Goal: Task Accomplishment & Management: Use online tool/utility

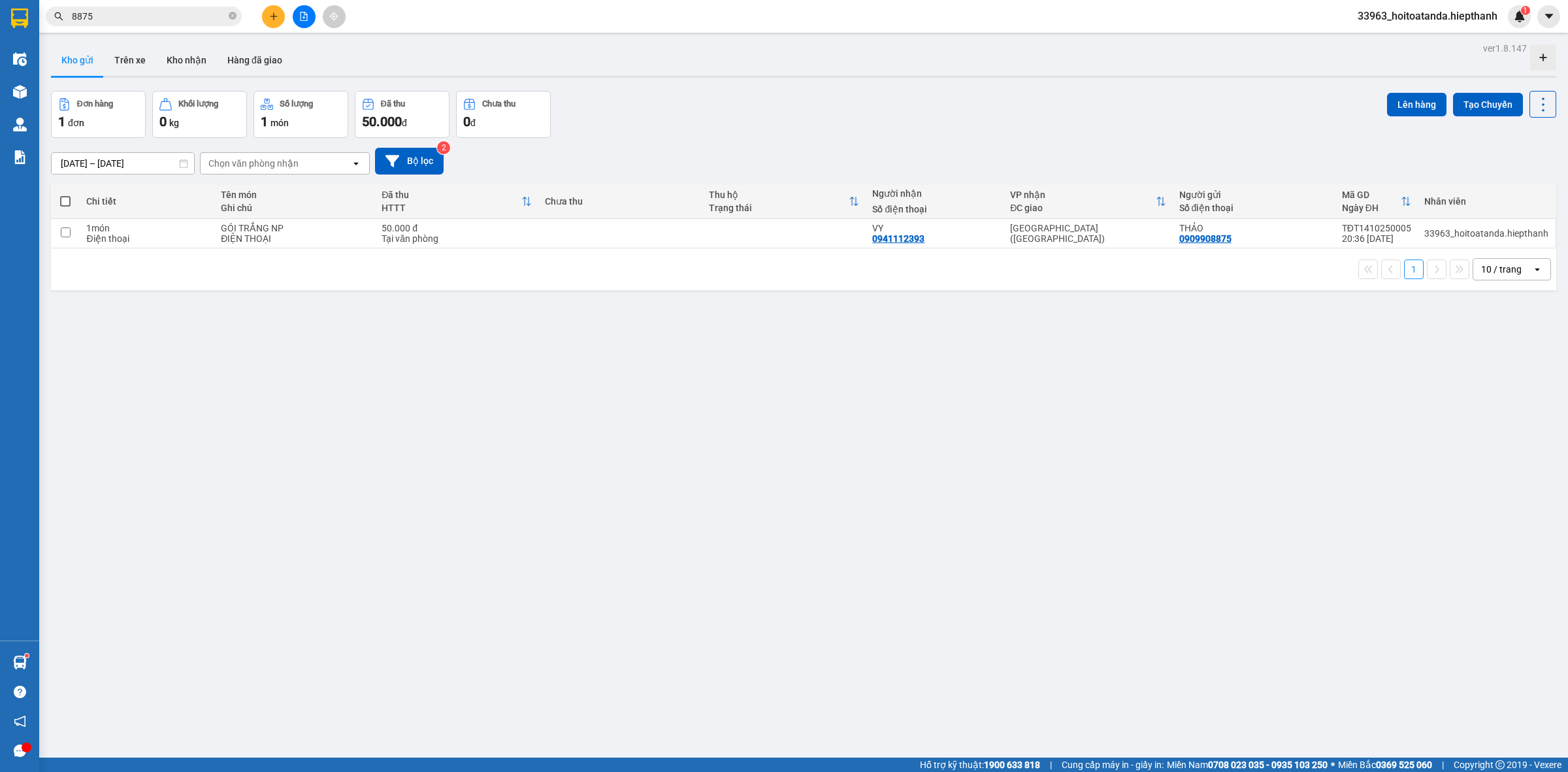
click at [154, 18] on input "8875" at bounding box center [149, 16] width 154 height 14
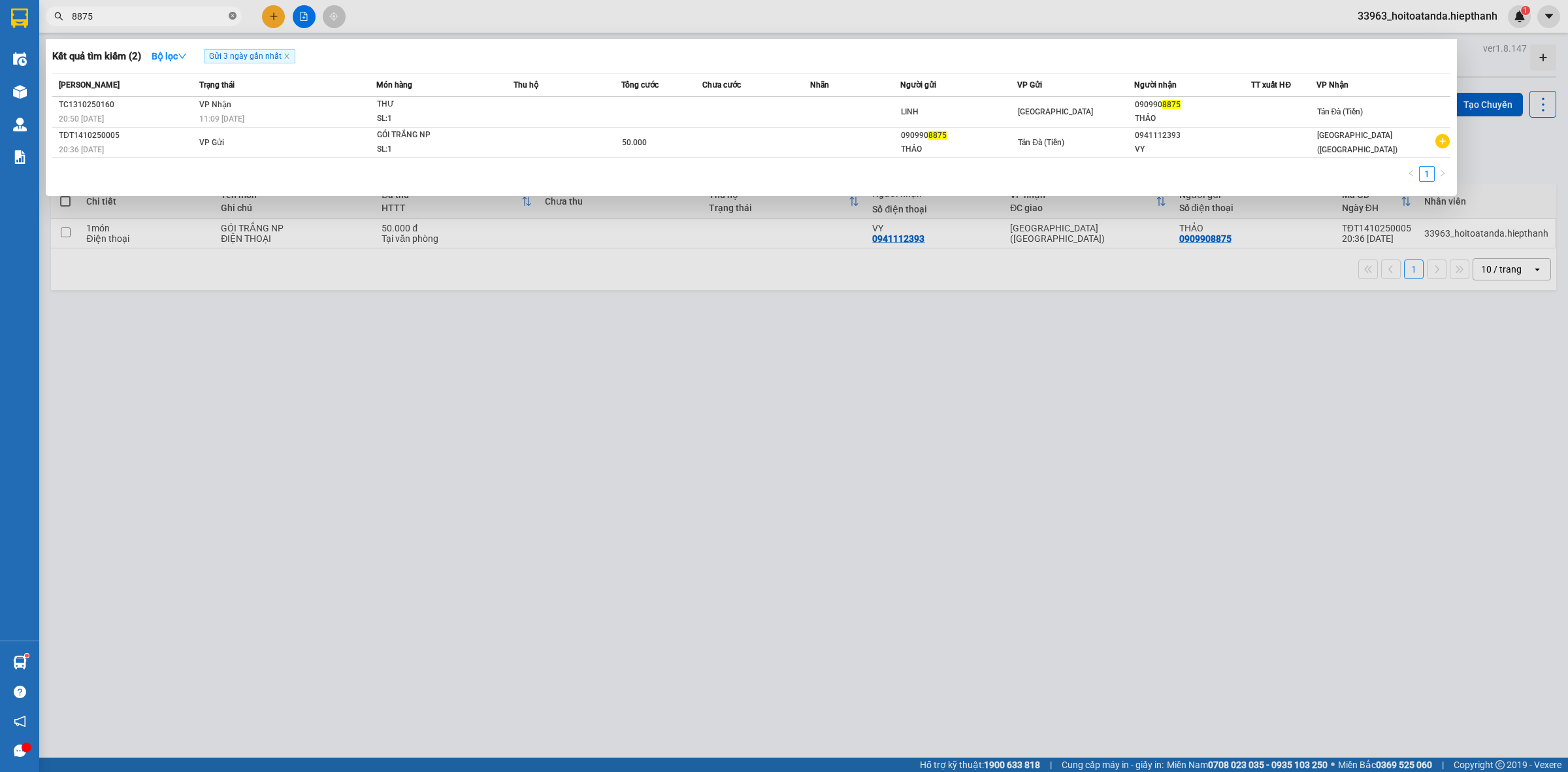
click at [231, 17] on icon "close-circle" at bounding box center [232, 16] width 8 height 8
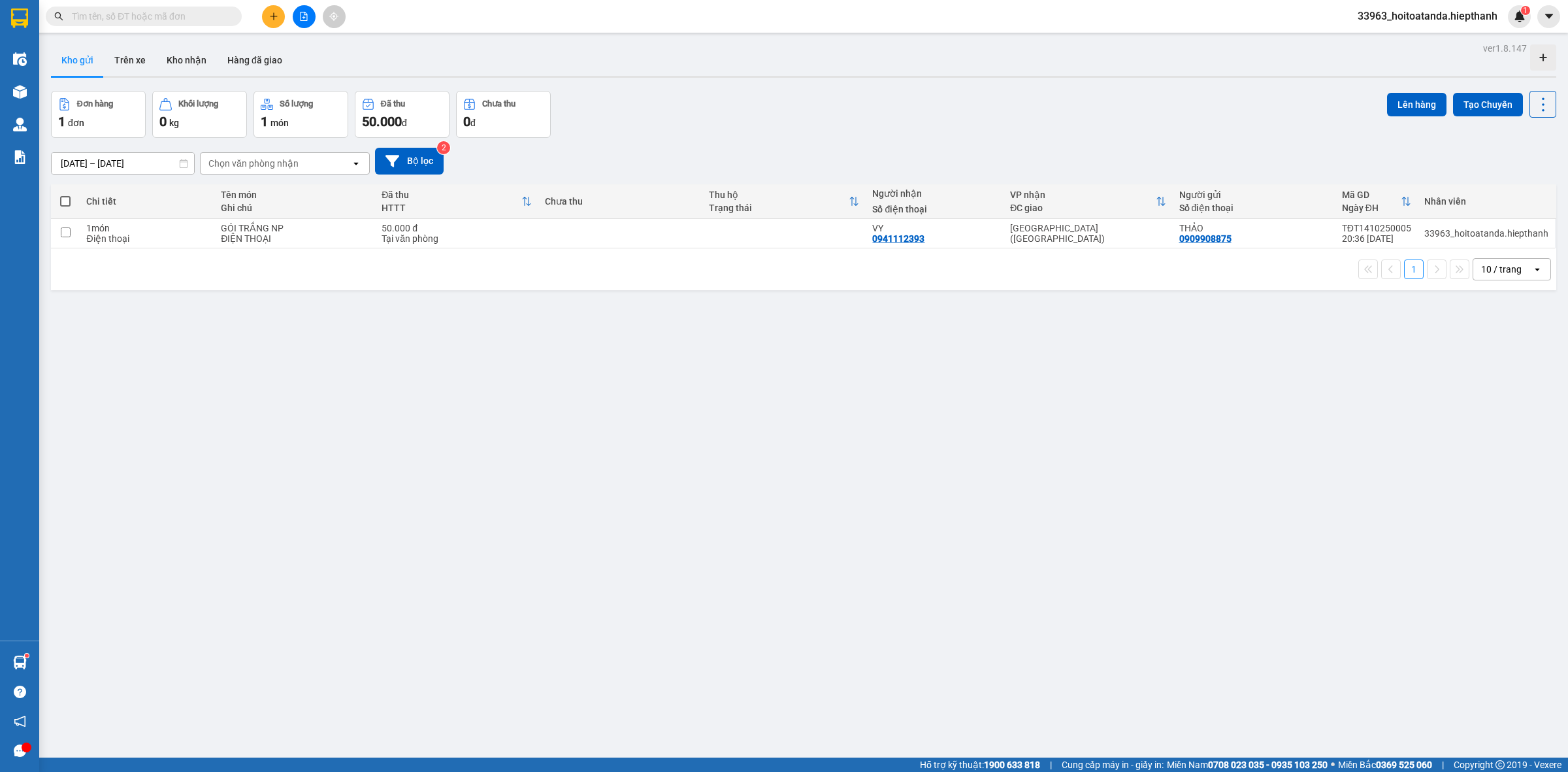
click at [166, 18] on input "text" at bounding box center [149, 16] width 154 height 14
click at [129, 17] on input "text" at bounding box center [149, 16] width 154 height 14
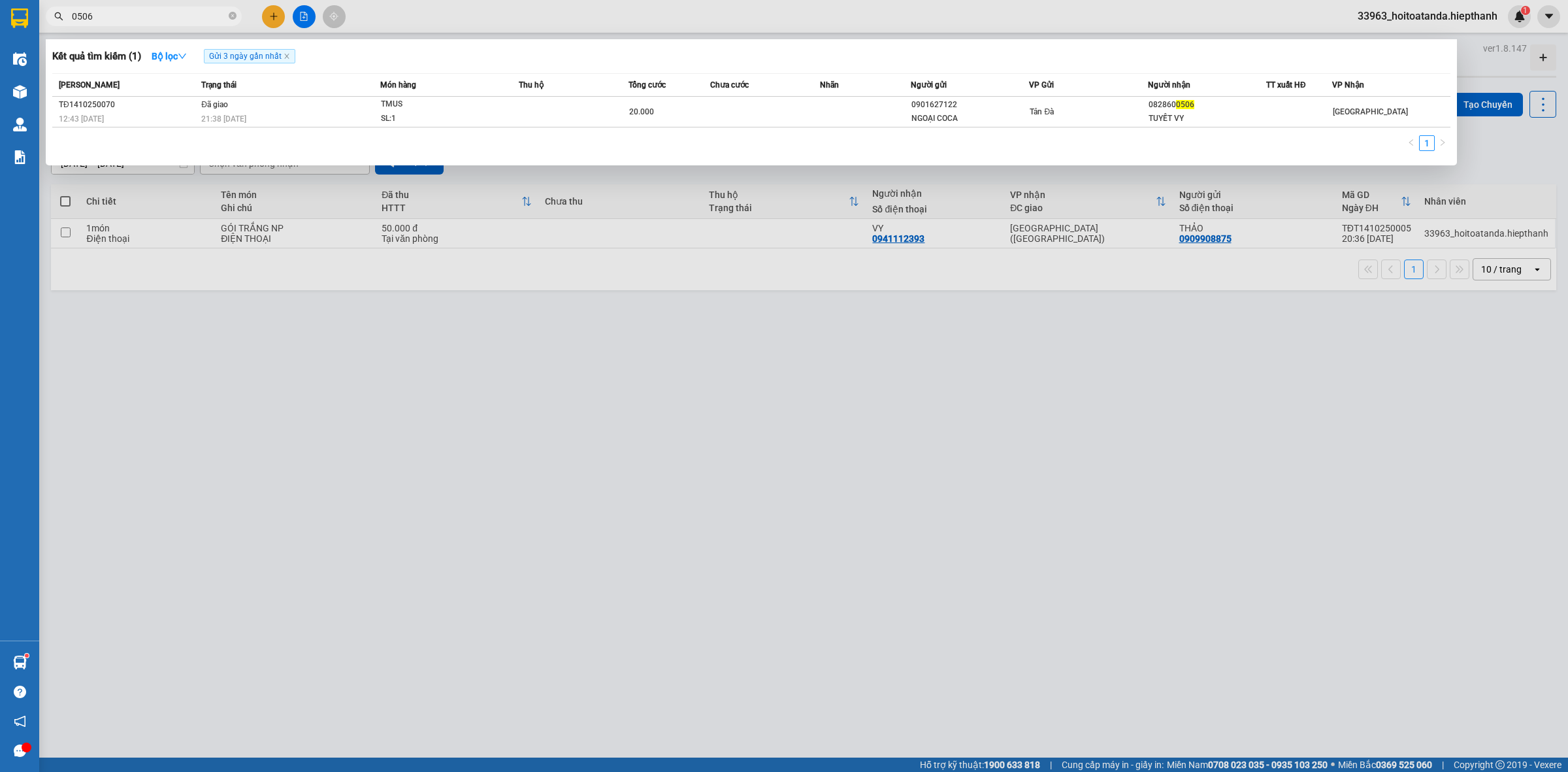
drag, startPoint x: 99, startPoint y: 20, endPoint x: 60, endPoint y: 31, distance: 40.5
click at [60, 28] on div "Kết quả tìm kiếm ( 1 ) Bộ lọc Gửi 3 ngày gần nhất Mã ĐH Trạng thái Món hàng Thu…" at bounding box center [127, 17] width 255 height 23
type input "0"
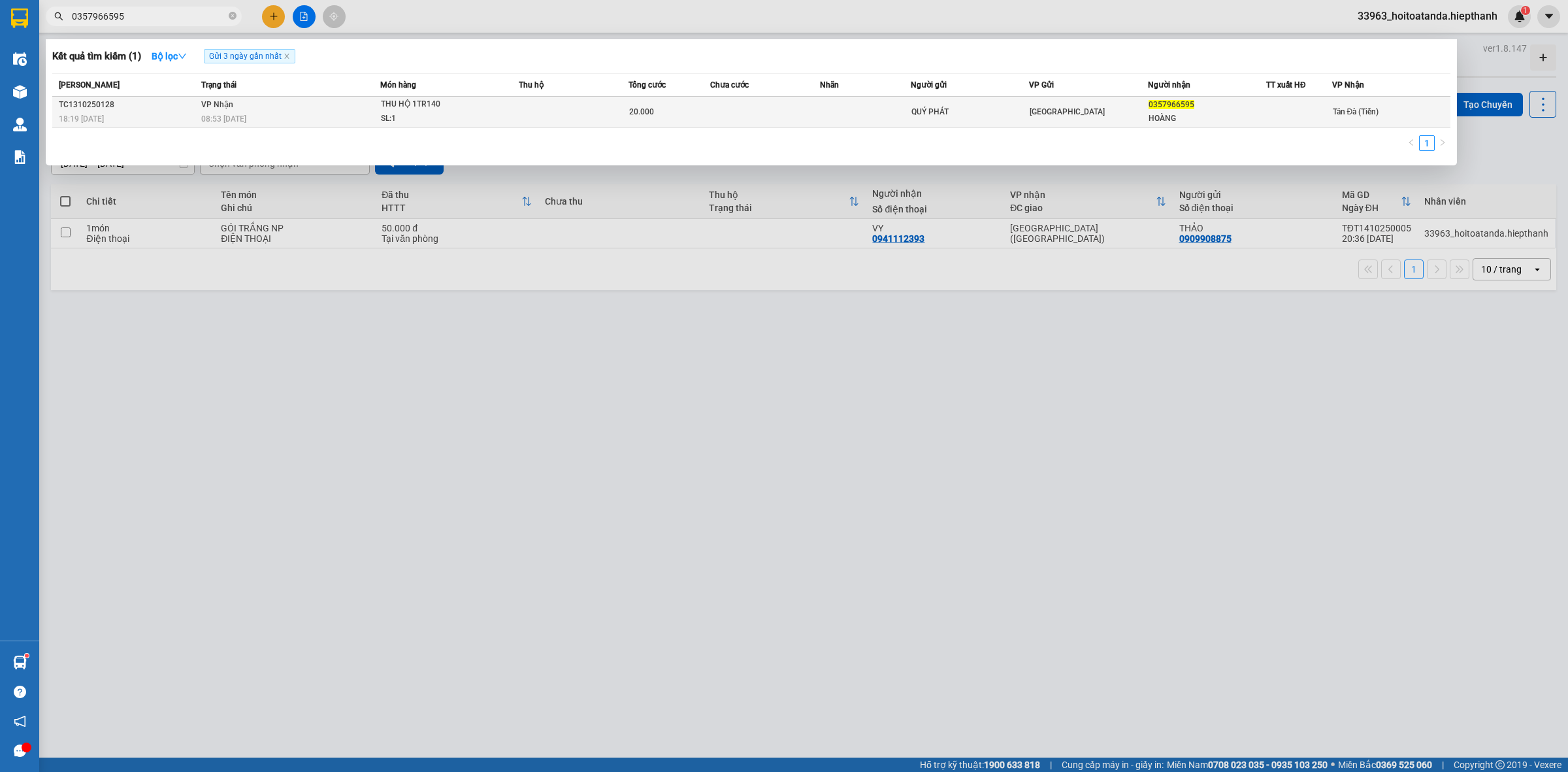
type input "0357966595"
click at [824, 109] on td at bounding box center [865, 112] width 92 height 31
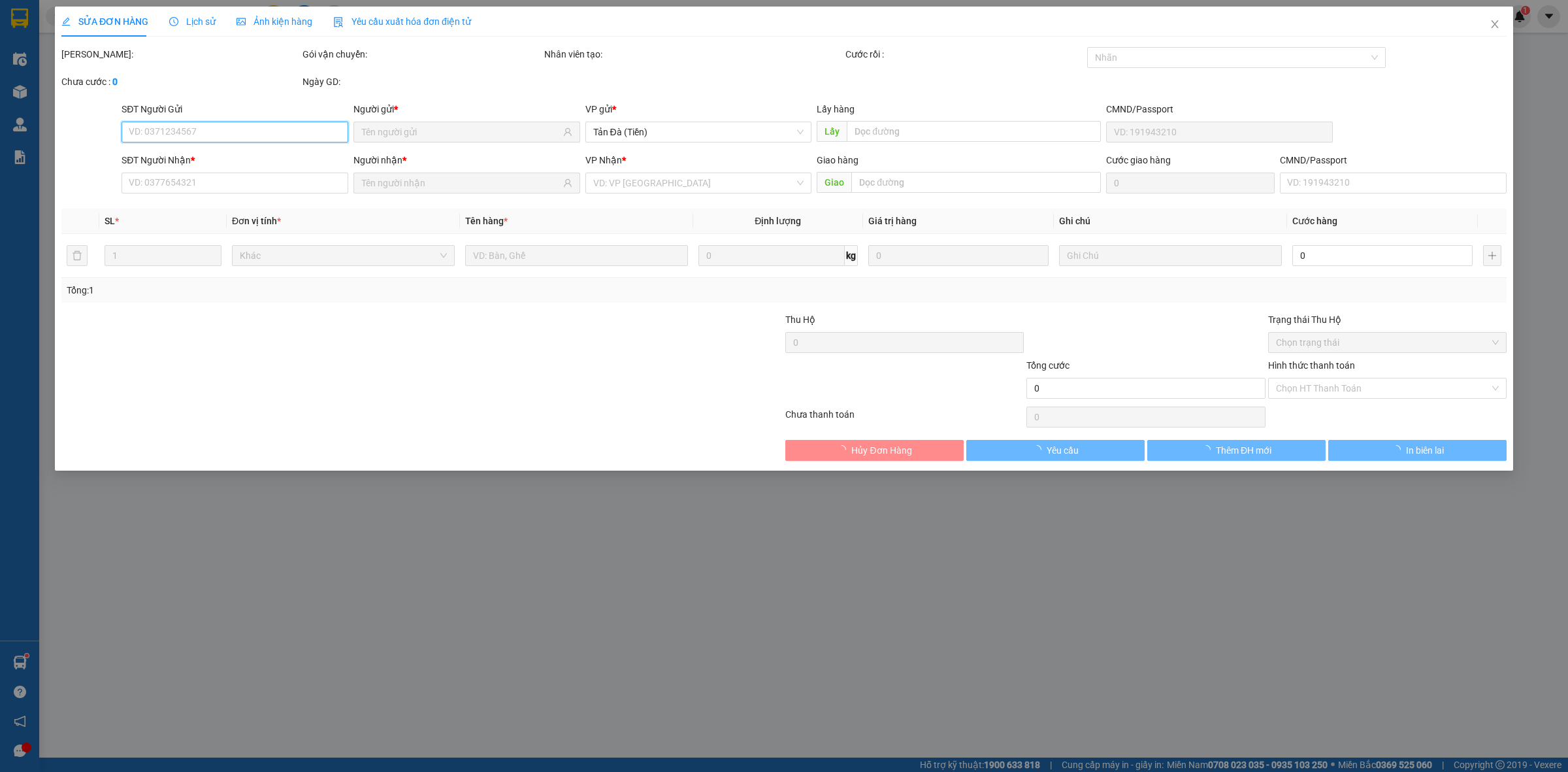
type input "QUÝ PHÁT"
type input "0357966595"
type input "HOÀNG"
type input "20.000"
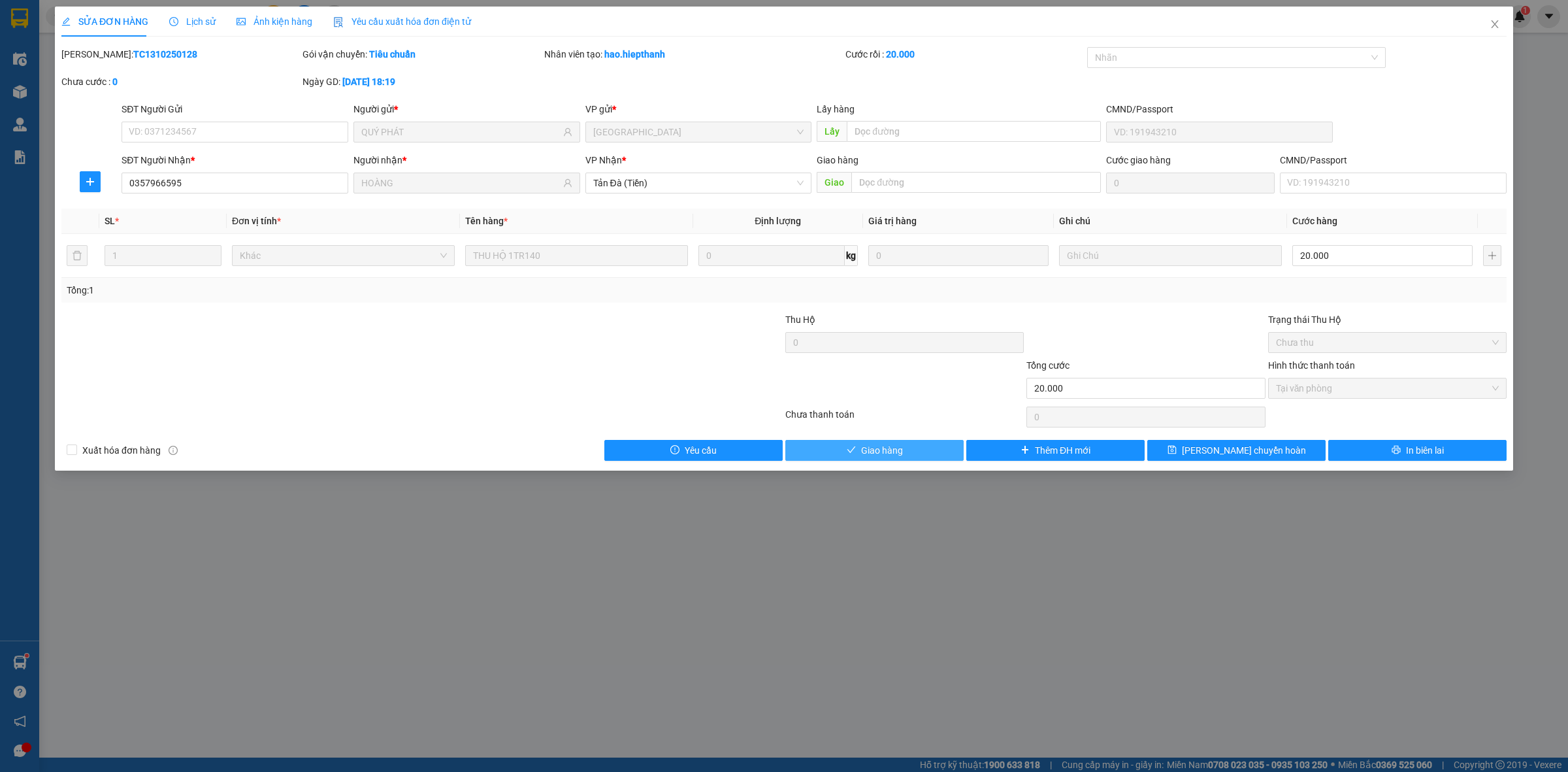
click at [906, 453] on button "Giao hàng" at bounding box center [875, 450] width 178 height 21
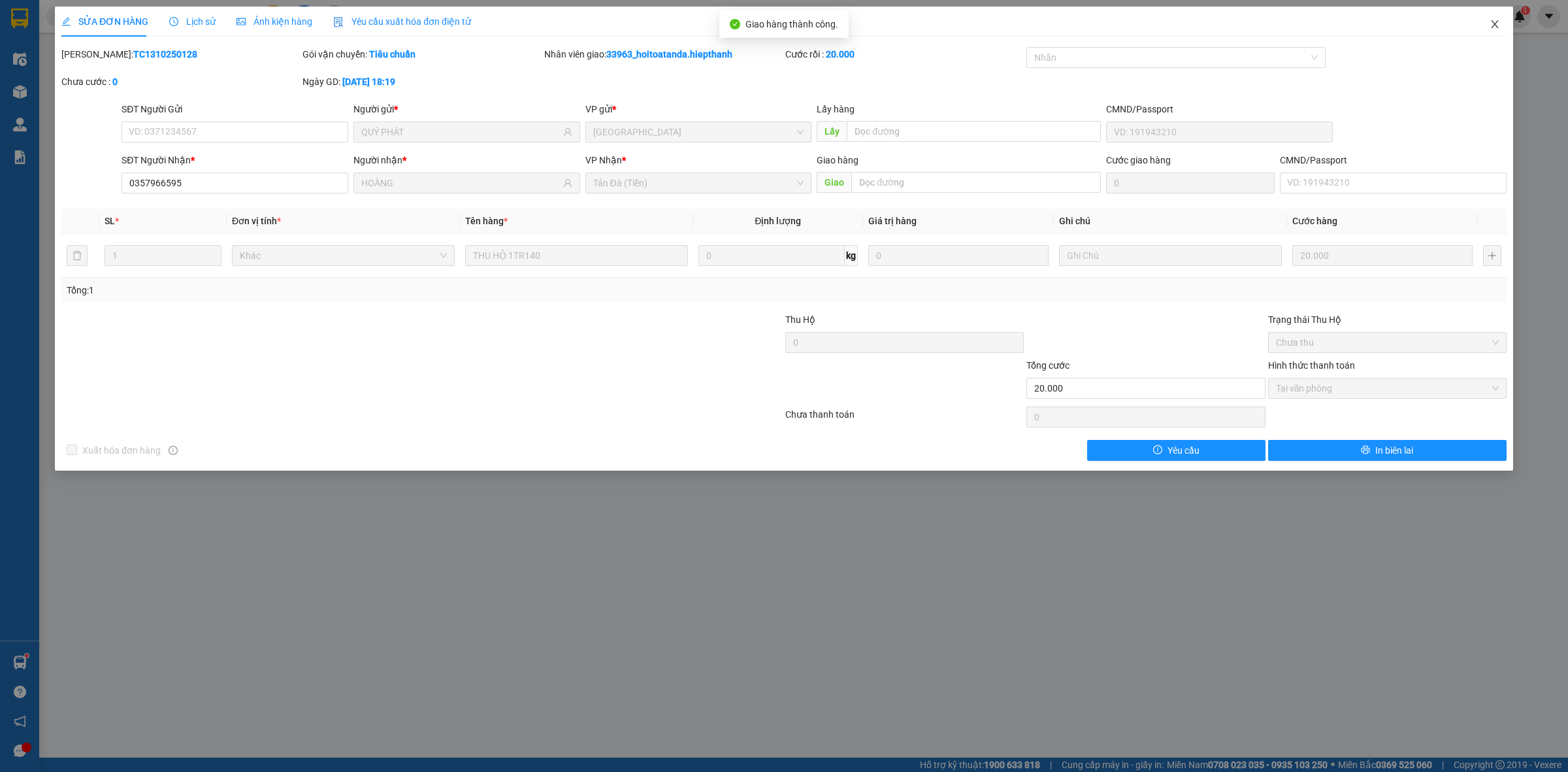
click at [1492, 24] on icon "close" at bounding box center [1495, 24] width 10 height 10
